Goal: Information Seeking & Learning: Find specific fact

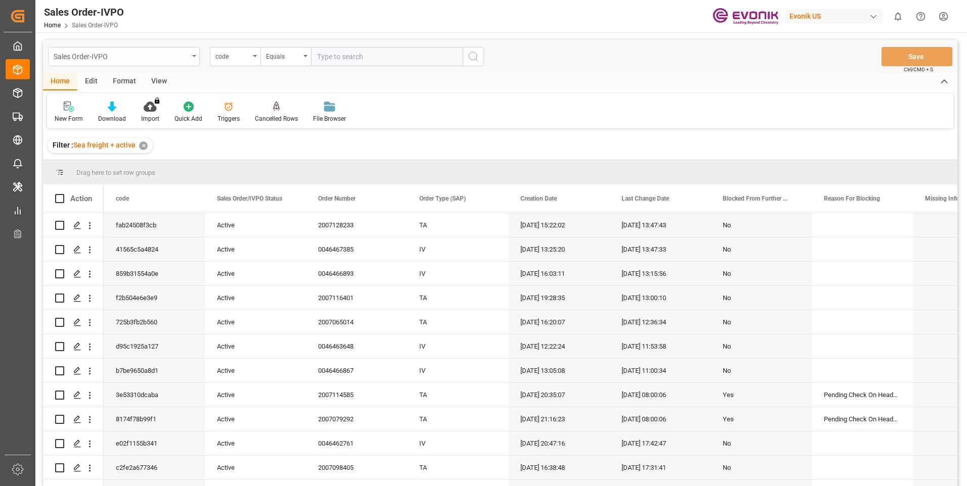
click at [89, 58] on div "Sales Order-IVPO" at bounding box center [121, 56] width 135 height 13
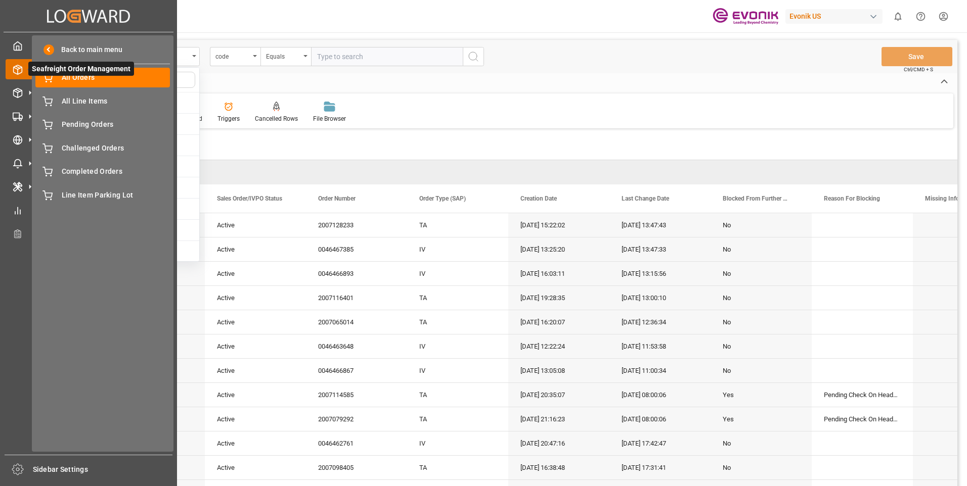
click at [17, 72] on icon at bounding box center [18, 70] width 10 height 10
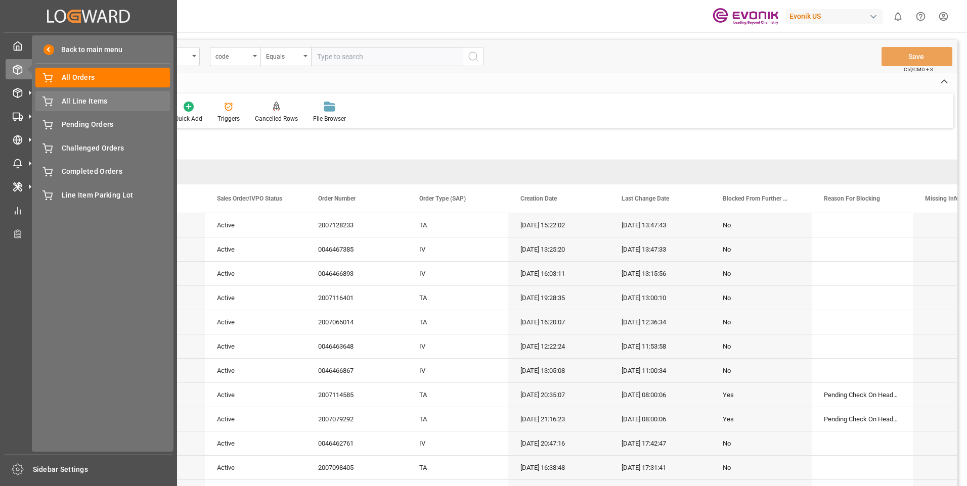
click at [67, 96] on span "All Line Items" at bounding box center [116, 101] width 109 height 11
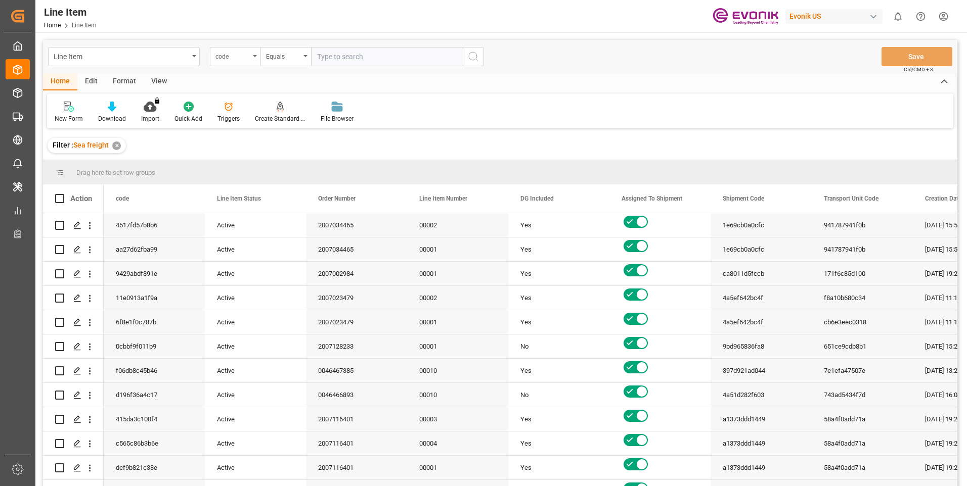
click at [245, 59] on div "code" at bounding box center [232, 56] width 34 height 12
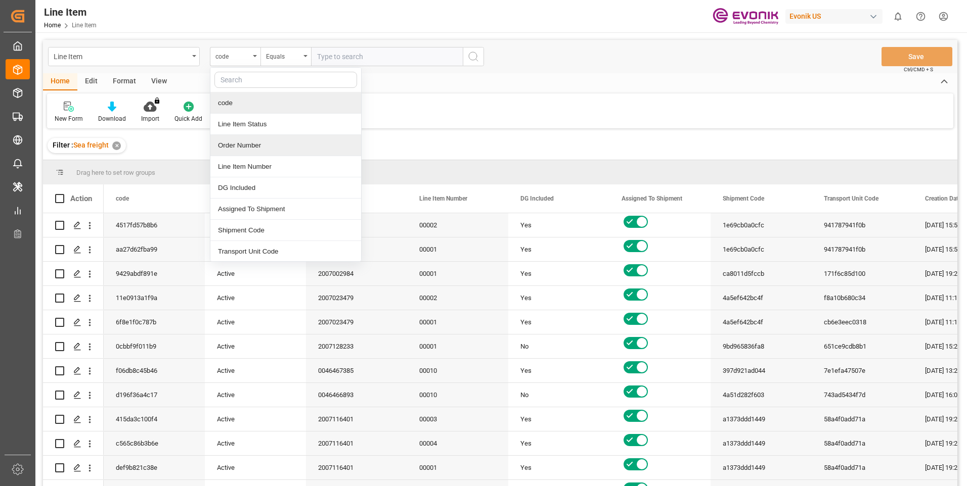
click at [252, 147] on div "Order Number" at bounding box center [285, 145] width 151 height 21
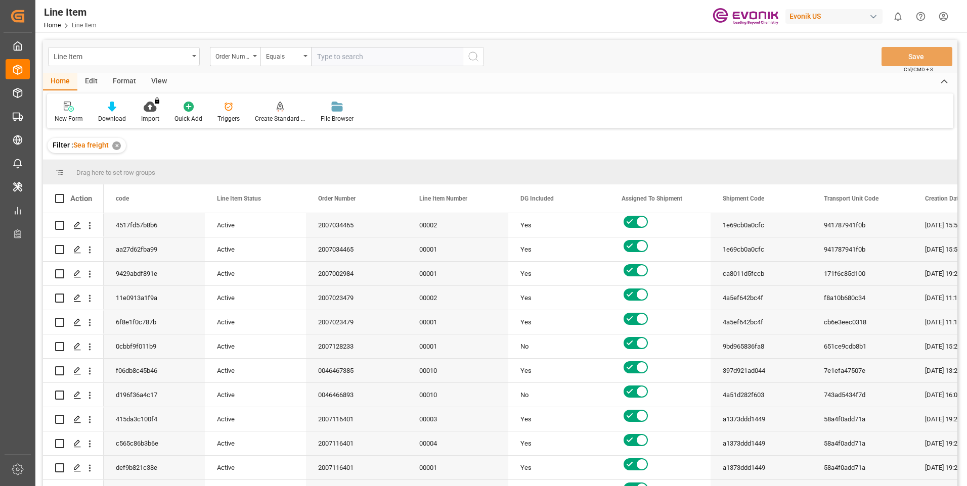
click at [390, 67] on div "Line Item Order Number Equals Save Ctrl/CMD + S" at bounding box center [500, 56] width 914 height 33
click at [392, 62] on input "text" at bounding box center [387, 56] width 152 height 19
click at [393, 55] on input "text" at bounding box center [387, 56] width 152 height 19
paste input "0046453248"
type input "0046453248"
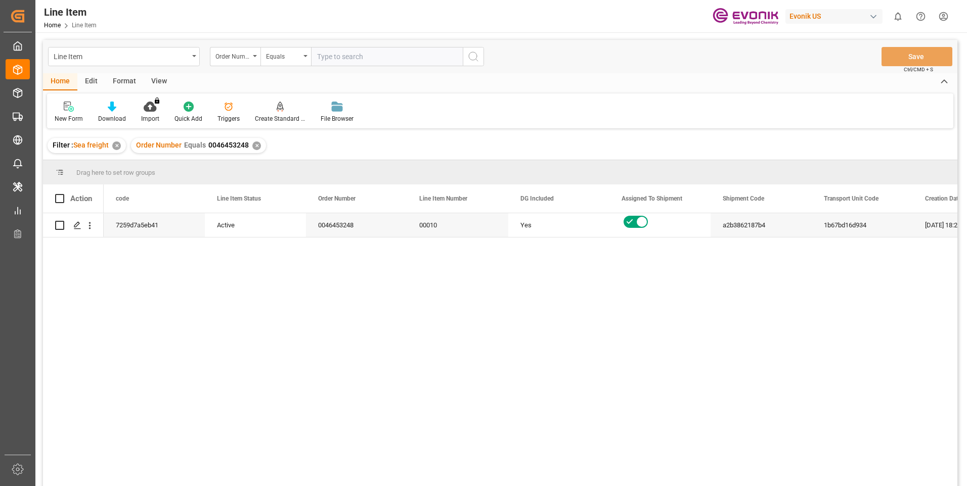
click at [127, 79] on div "Format" at bounding box center [124, 81] width 38 height 17
click at [144, 79] on div "View" at bounding box center [159, 81] width 31 height 17
click at [113, 117] on div "Standard Templates" at bounding box center [114, 118] width 51 height 9
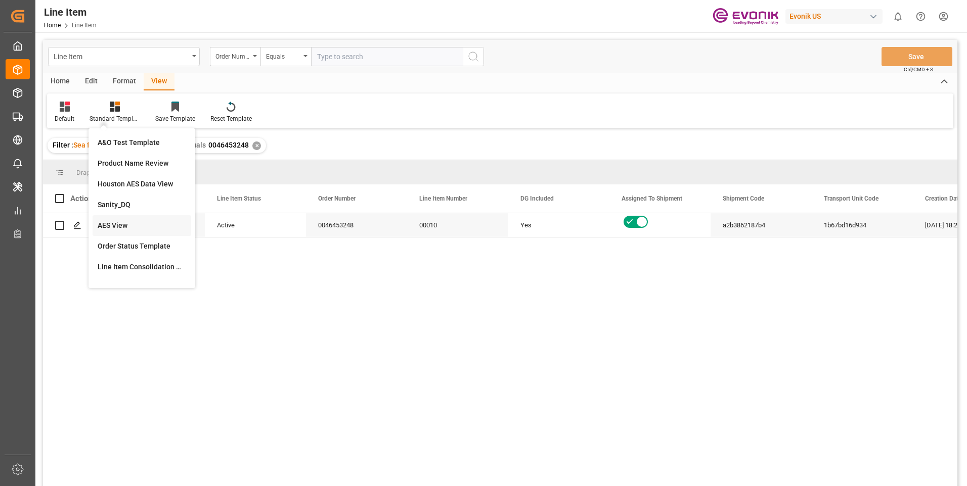
click at [109, 226] on div "AES View" at bounding box center [142, 225] width 88 height 11
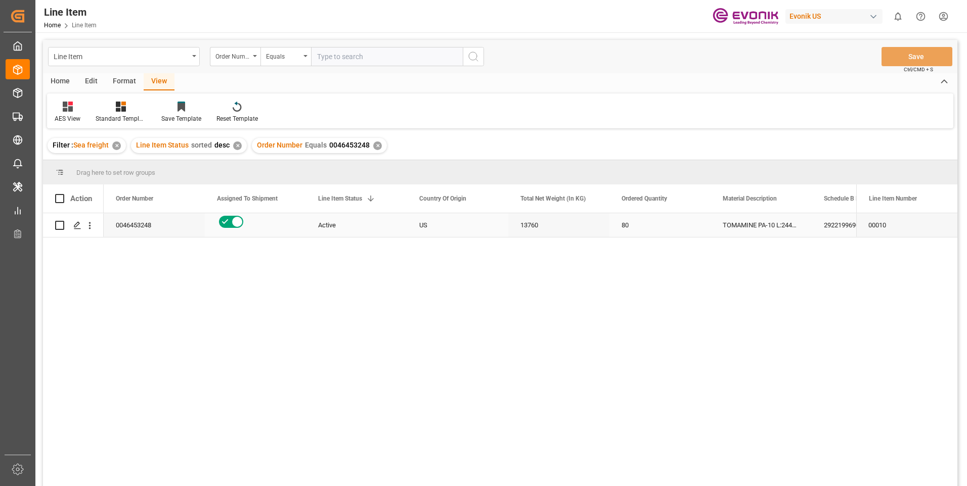
click at [421, 214] on div "US" at bounding box center [457, 225] width 101 height 24
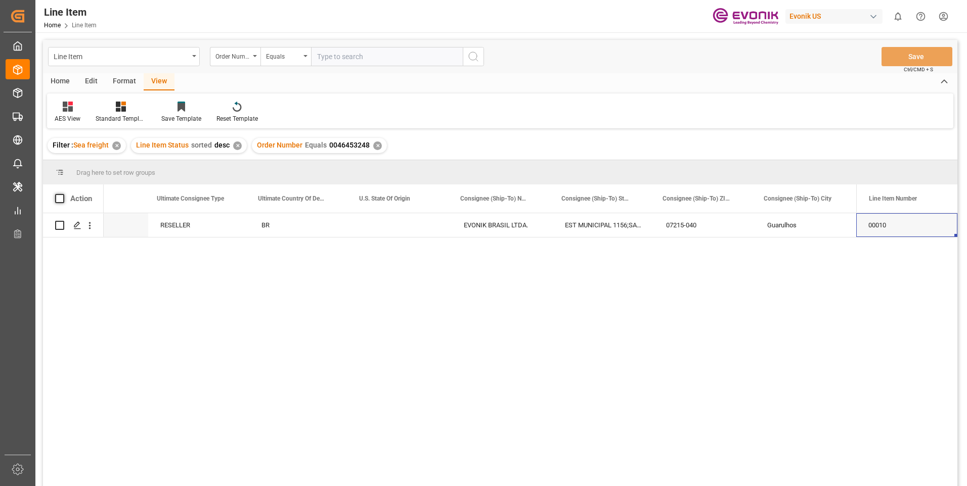
click at [60, 198] on span at bounding box center [59, 198] width 9 height 9
click at [63, 194] on input "checkbox" at bounding box center [63, 194] width 0 height 0
checkbox input "true"
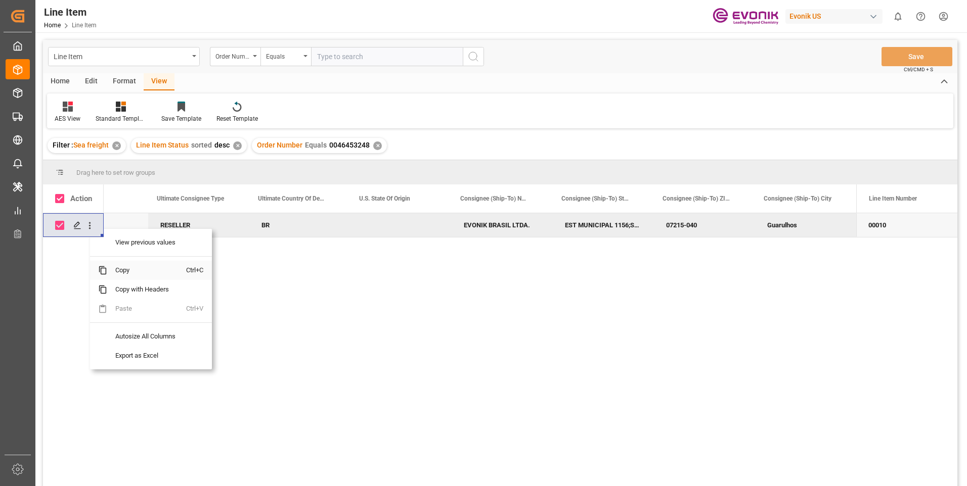
click at [117, 270] on span "Copy" at bounding box center [146, 270] width 79 height 19
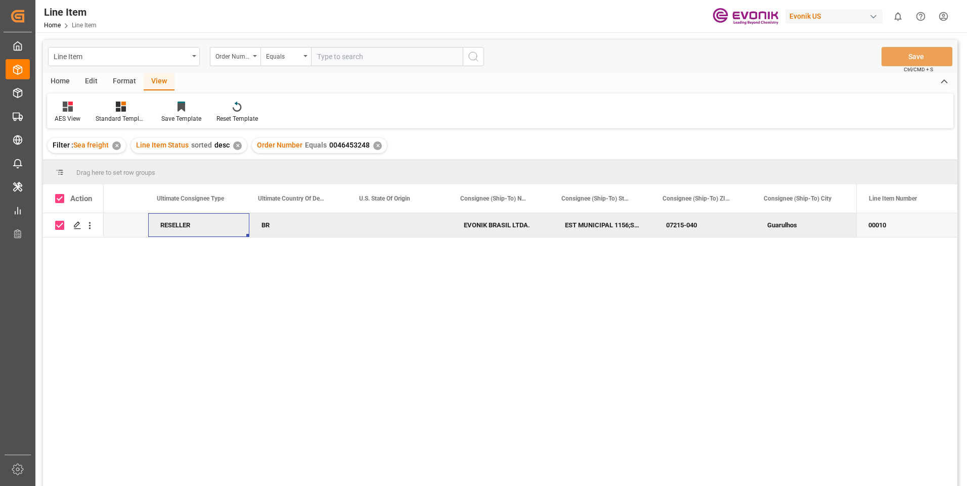
click at [236, 229] on div "RESELLER" at bounding box center [198, 225] width 101 height 24
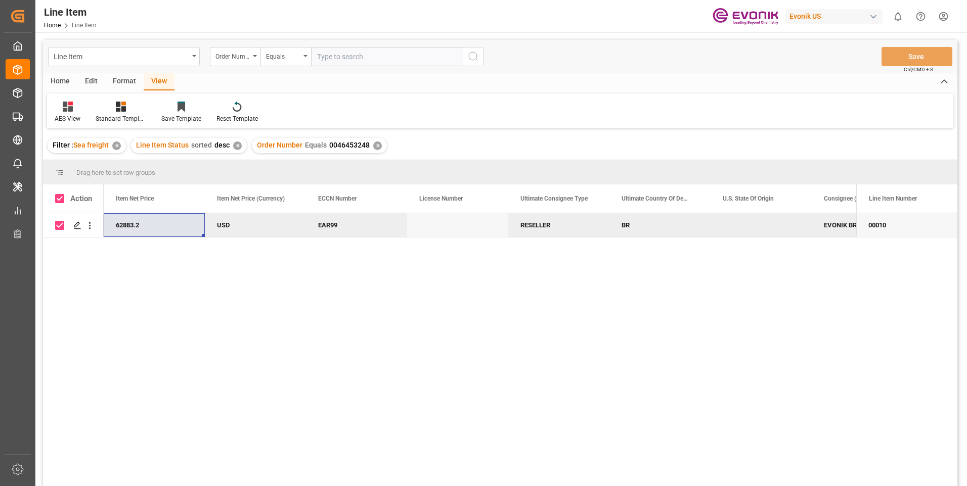
click at [180, 226] on div "62883.2" at bounding box center [154, 225] width 101 height 24
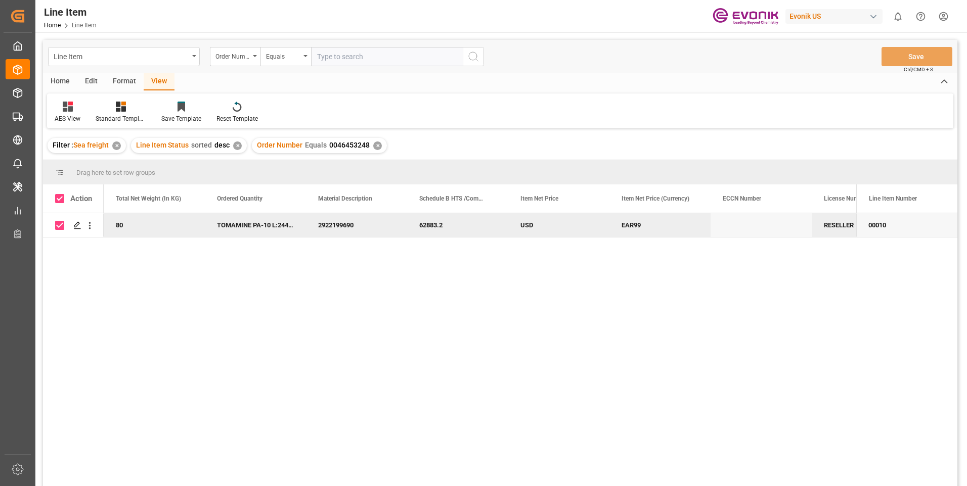
scroll to position [0, 404]
click at [180, 222] on div "13760" at bounding box center [154, 225] width 101 height 24
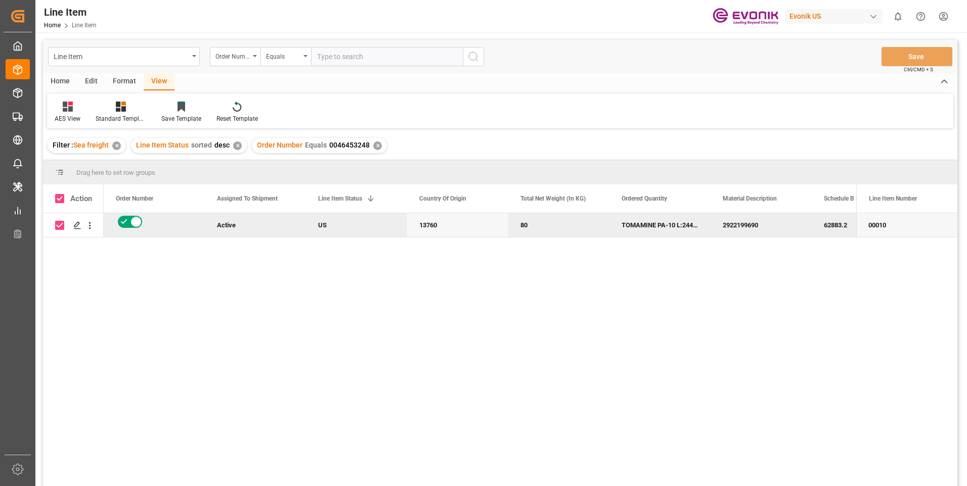
scroll to position [0, 0]
click at [209, 450] on div "62883.2 2922199690 TOMAMINE PA-10 L:2445:172:OI:P 80 13760 US Active 0046453248" at bounding box center [480, 353] width 752 height 280
click at [413, 479] on div "62883.2 2922199690 TOMAMINE PA-10 L:2445:172:OI:P 80 13760 US Active 0046453248" at bounding box center [480, 353] width 752 height 280
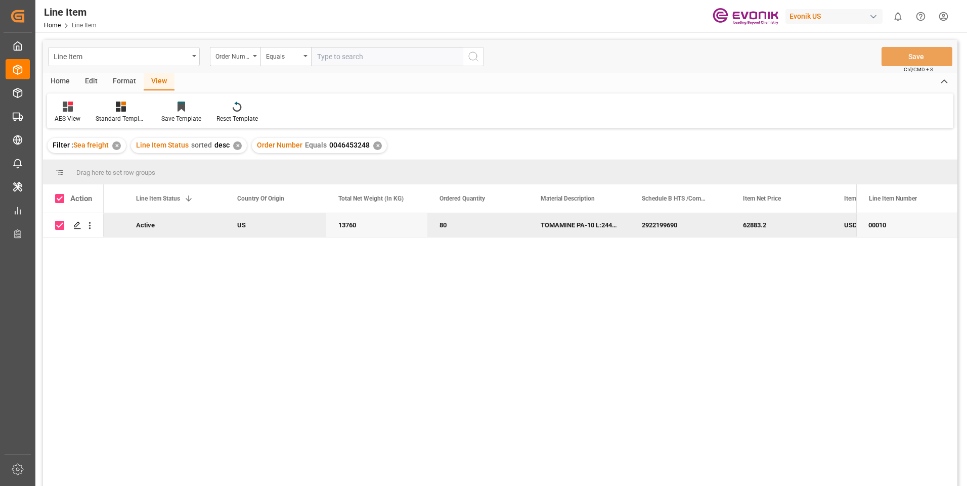
scroll to position [0, 202]
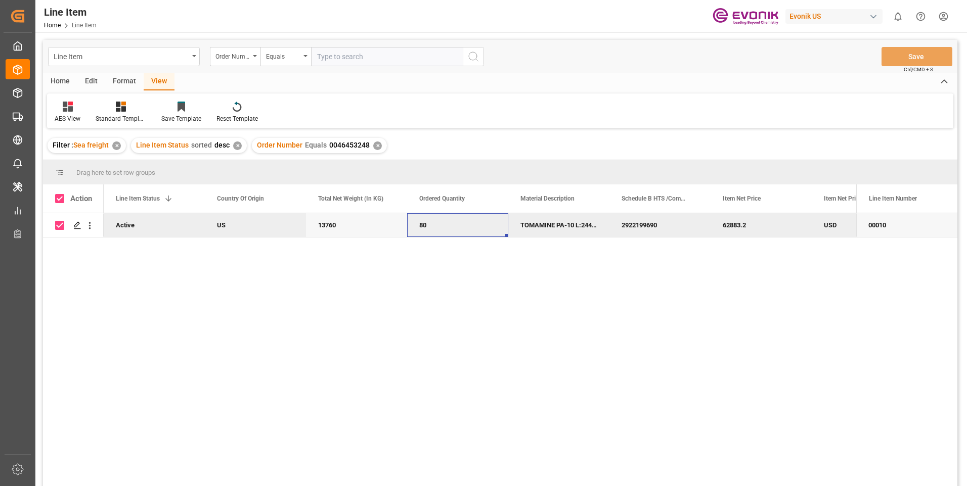
click at [487, 233] on div "80" at bounding box center [457, 225] width 101 height 24
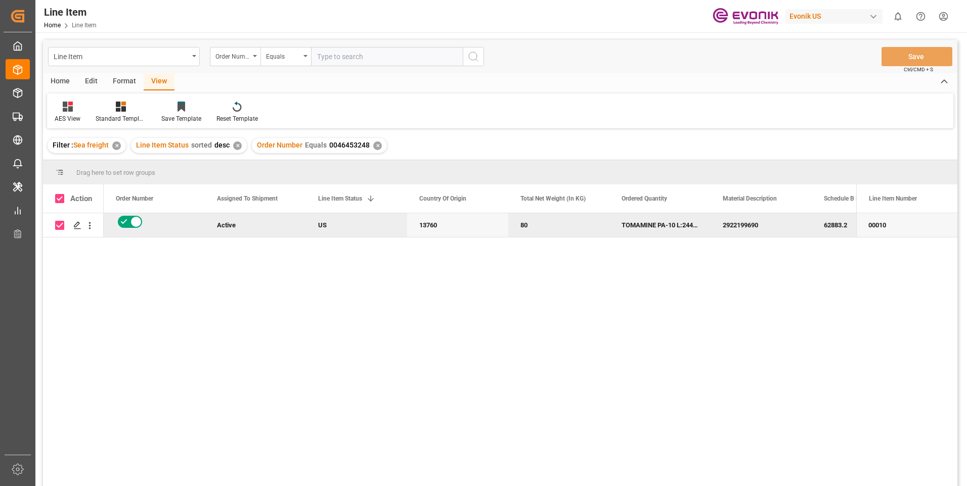
scroll to position [0, 0]
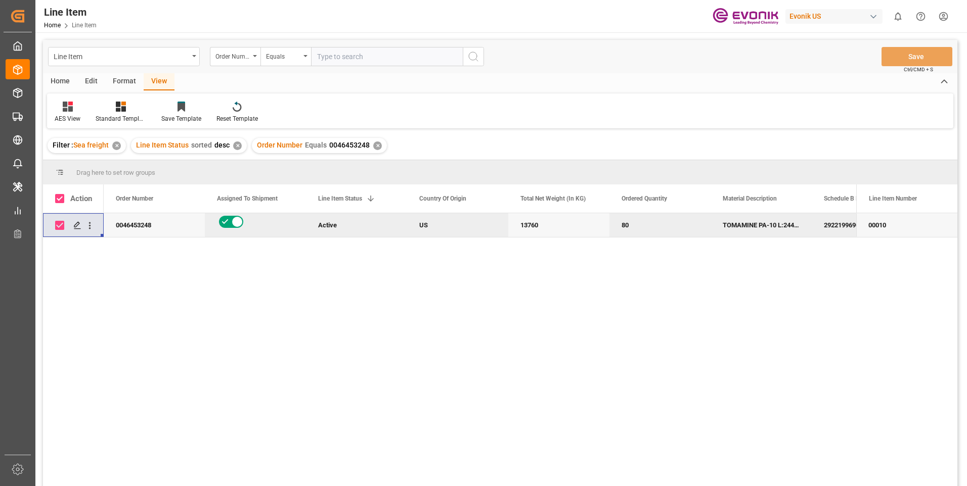
click at [125, 471] on div "62883.2 2922199690 TOMAMINE PA-10 L:2445:172:OI:P 80 13760 US Active 0046453248" at bounding box center [480, 353] width 752 height 280
click at [894, 231] on div "00010" at bounding box center [906, 225] width 101 height 24
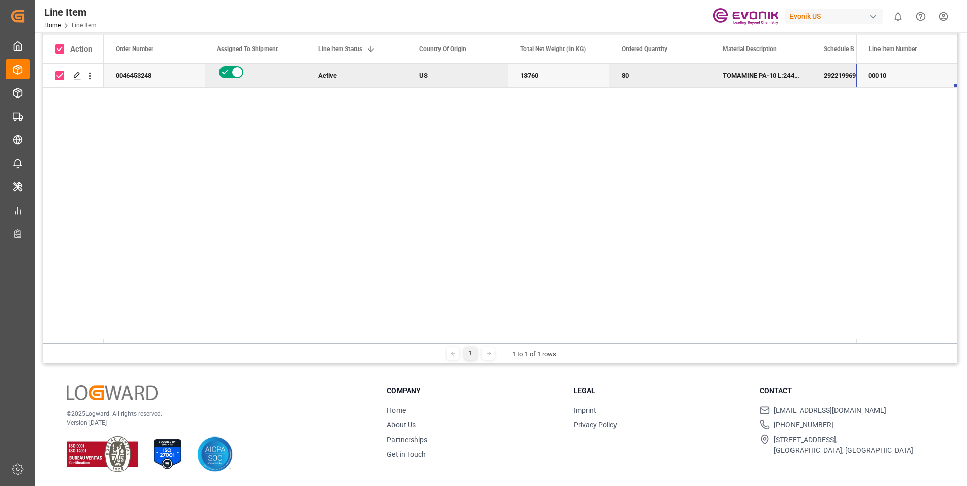
click at [843, 157] on div "62883.2 2922199690 TOMAMINE PA-10 L:2445:172:OI:P 80 13760 US Active 0046453248" at bounding box center [480, 204] width 752 height 280
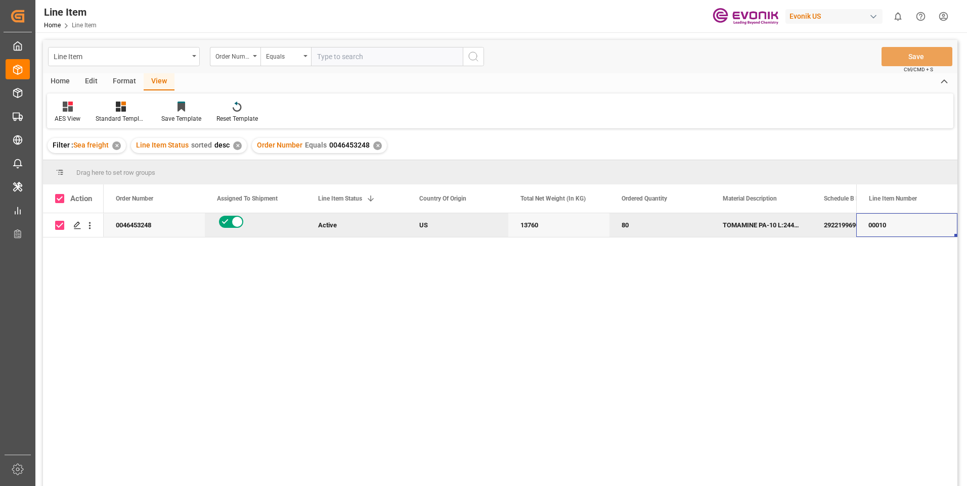
click at [822, 220] on div "2922199690" at bounding box center [861, 225] width 101 height 24
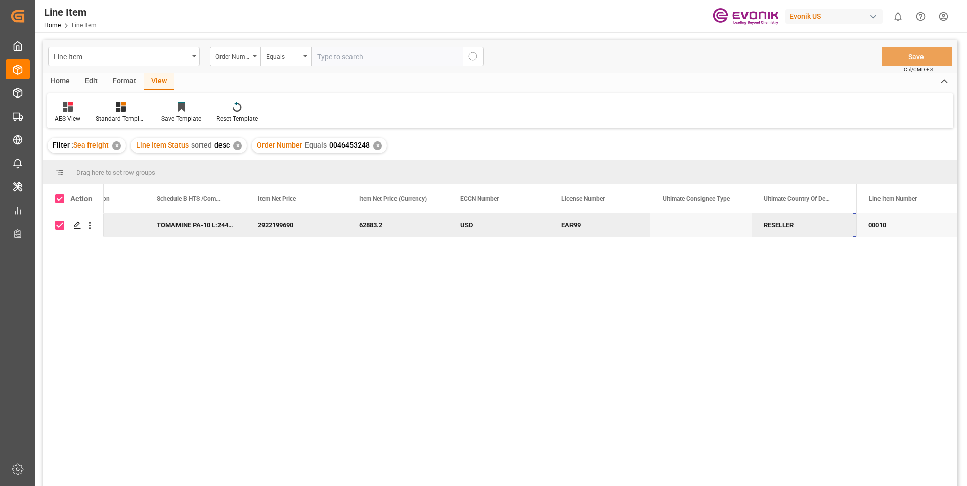
scroll to position [0, 667]
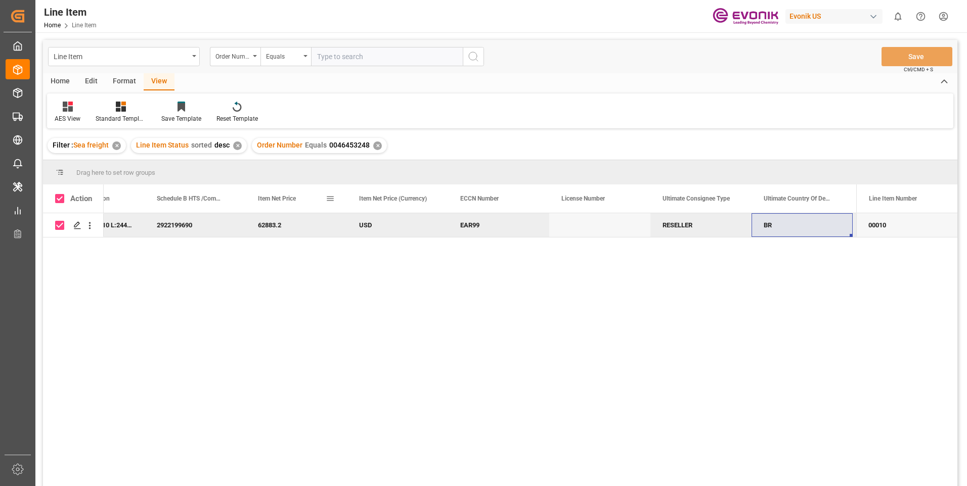
click at [292, 192] on div "Item Net Price" at bounding box center [292, 199] width 68 height 28
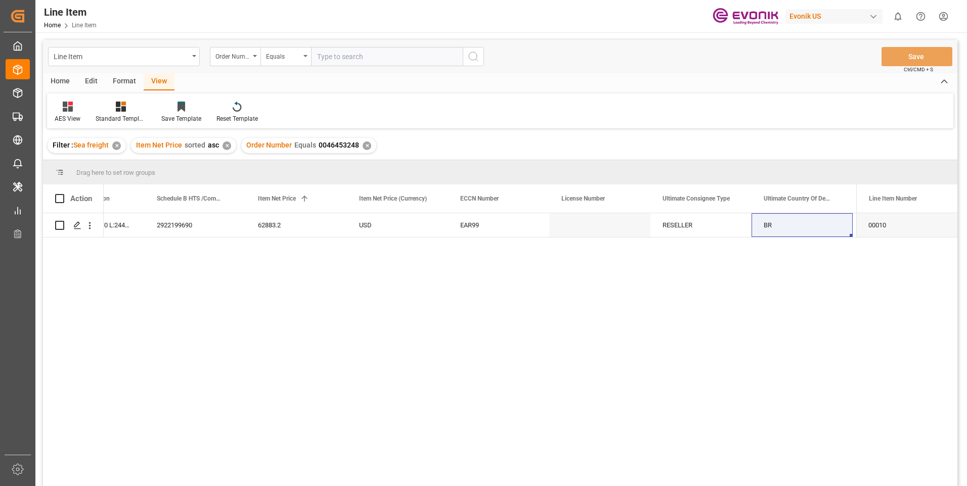
click at [414, 267] on div "80 TOMAMINE PA-10 L:2445:172:OI:P 2922199690 62883.2 USD EAR99 RESELLER BR EVON…" at bounding box center [480, 353] width 752 height 280
click at [802, 226] on div "BR" at bounding box center [801, 225] width 101 height 24
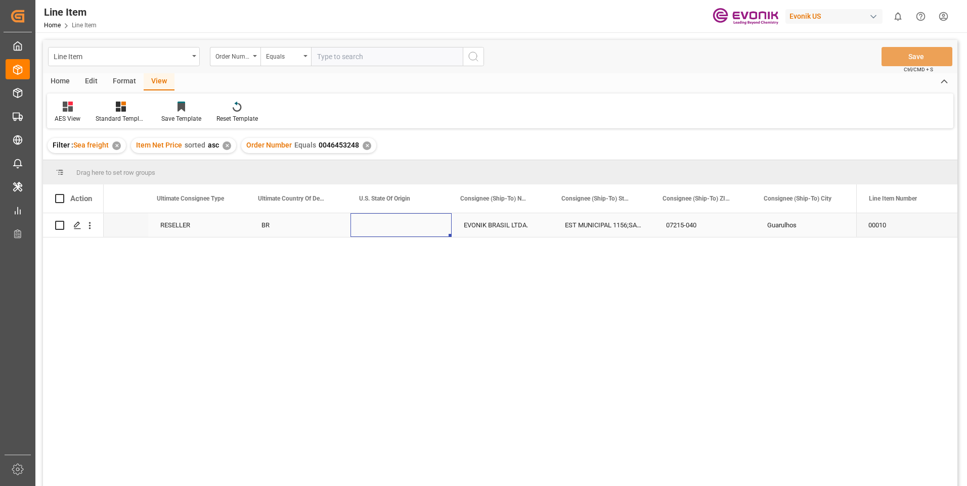
click at [384, 224] on div "Press SPACE to select this row." at bounding box center [400, 225] width 101 height 24
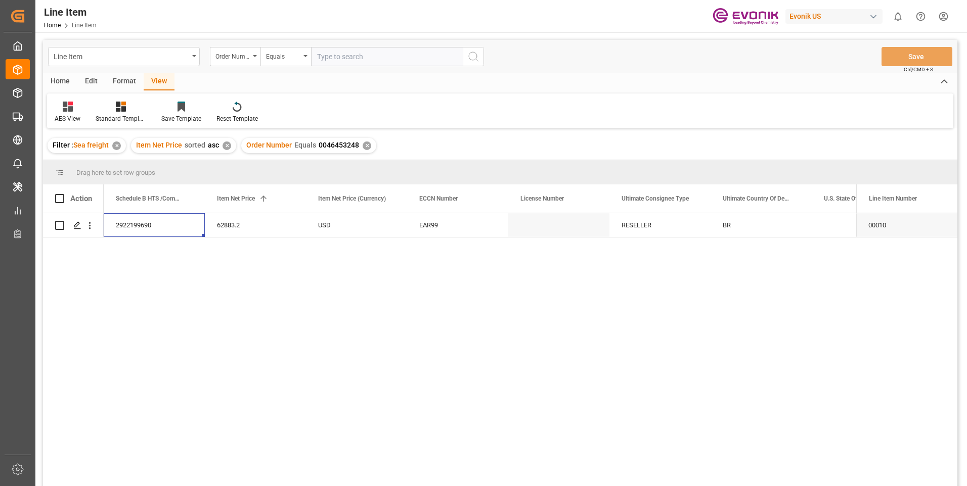
scroll to position [0, 708]
